Goal: Navigation & Orientation: Find specific page/section

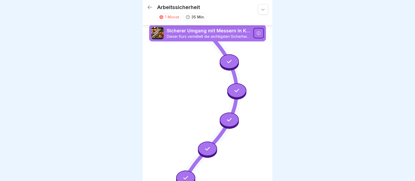
drag, startPoint x: 415, startPoint y: 15, endPoint x: 411, endPoint y: 57, distance: 42.2
click at [411, 57] on div at bounding box center [207, 90] width 415 height 181
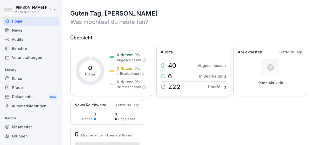
click at [195, 73] on div "6 In Bearbeitung" at bounding box center [193, 76] width 65 height 11
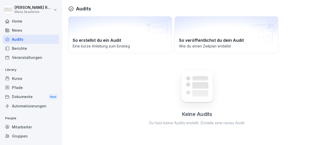
click at [31, 22] on div "Home" at bounding box center [31, 21] width 57 height 9
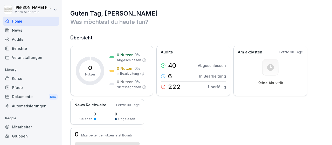
click at [29, 78] on div "Kurse" at bounding box center [31, 78] width 57 height 9
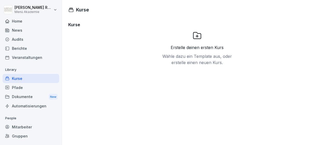
click at [28, 127] on div "Mitarbeiter" at bounding box center [31, 126] width 57 height 9
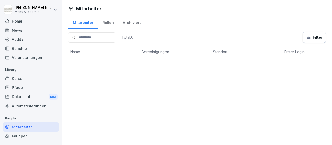
click at [102, 23] on div "Rollen" at bounding box center [108, 21] width 20 height 13
click at [120, 18] on div "Archiviert" at bounding box center [131, 21] width 27 height 13
click at [23, 24] on div "Home" at bounding box center [31, 21] width 57 height 9
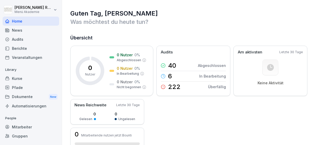
click at [21, 30] on div "News" at bounding box center [31, 30] width 57 height 9
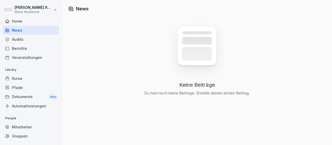
click at [20, 41] on div "Audits" at bounding box center [31, 39] width 57 height 9
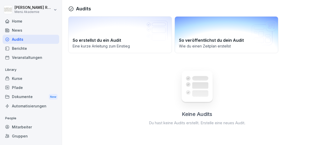
click at [236, 25] on div "So veröffentlichst du dein Audit Wie du einen Zeitplan erstellst" at bounding box center [226, 34] width 104 height 37
